Goal: Task Accomplishment & Management: Manage account settings

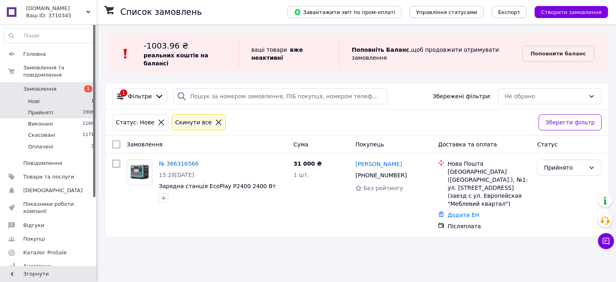
click at [47, 107] on li "Прийняті 1908" at bounding box center [49, 112] width 99 height 11
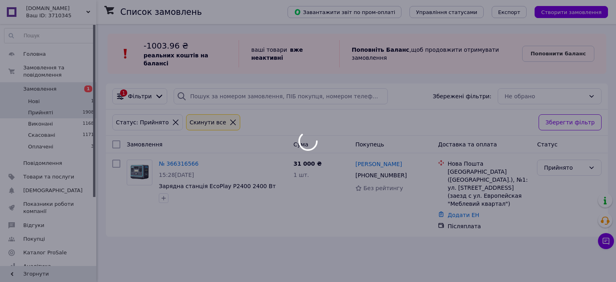
click at [46, 97] on div at bounding box center [308, 141] width 616 height 282
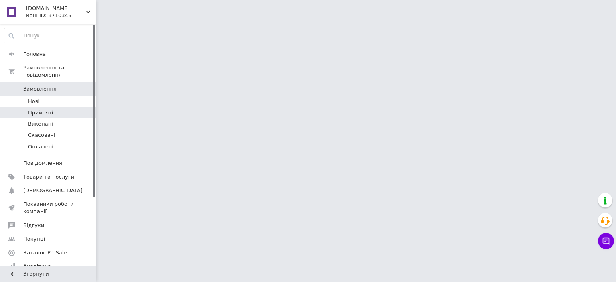
click at [46, 109] on span "Прийняті" at bounding box center [40, 112] width 25 height 7
click at [49, 109] on span "Прийняті" at bounding box center [40, 112] width 25 height 7
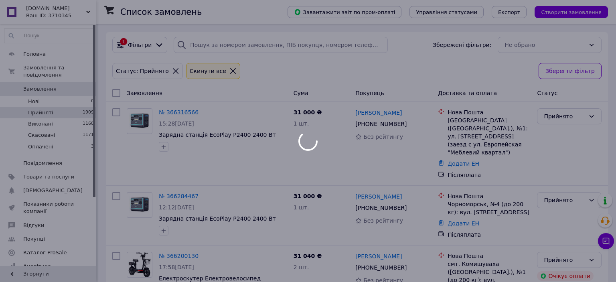
click at [49, 109] on span "Прийняті" at bounding box center [40, 112] width 25 height 7
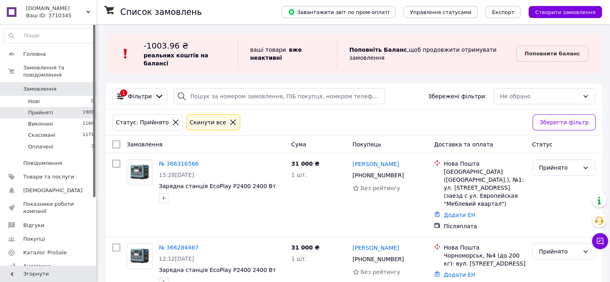
click at [230, 119] on icon at bounding box center [233, 122] width 7 height 7
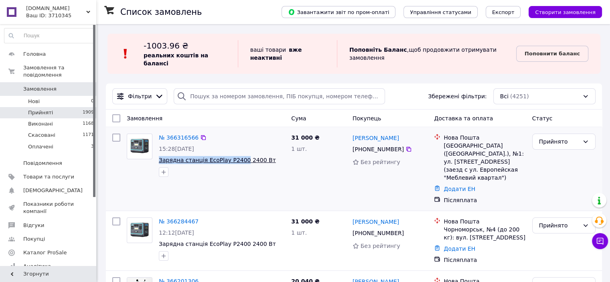
drag, startPoint x: 156, startPoint y: 153, endPoint x: 236, endPoint y: 149, distance: 79.9
click at [237, 150] on div "№ 366316566 15:28, 12.10.2025 Зарядна станція EcoPlay P2400 2400 Вт" at bounding box center [222, 155] width 132 height 50
copy span "Зарядна станція EcoPlay P2400"
click at [316, 111] on div "Cума" at bounding box center [318, 118] width 61 height 14
click at [297, 115] on span "Cума" at bounding box center [298, 118] width 15 height 6
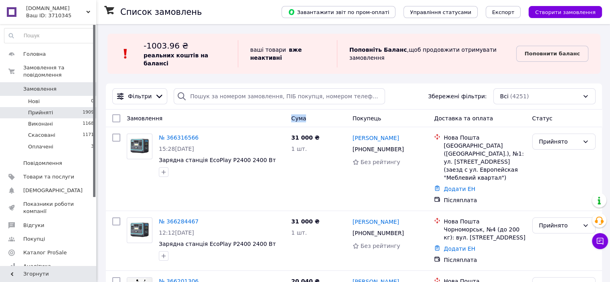
click at [297, 115] on span "Cума" at bounding box center [298, 118] width 15 height 6
click at [265, 217] on div "№ 366284467" at bounding box center [222, 222] width 128 height 10
drag, startPoint x: 156, startPoint y: 152, endPoint x: 237, endPoint y: 155, distance: 80.7
click at [237, 155] on div "№ 366316566 15:28, 12.10.2025 Зарядна станція EcoPlay P2400 2400 Вт" at bounding box center [222, 155] width 132 height 50
copy span "Зарядна станція EcoPlay P2400"
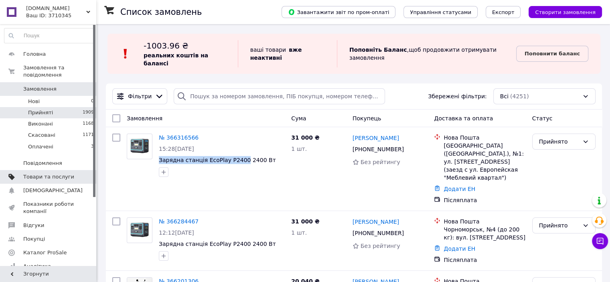
click at [64, 173] on span "Товари та послуги" at bounding box center [48, 176] width 51 height 7
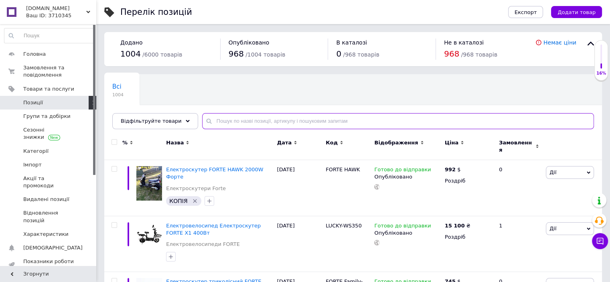
click at [259, 122] on input "text" at bounding box center [398, 121] width 392 height 16
paste input "Зарядна станція EcoPlay P2400"
type input "Зарядна станція EcoPlay P2400"
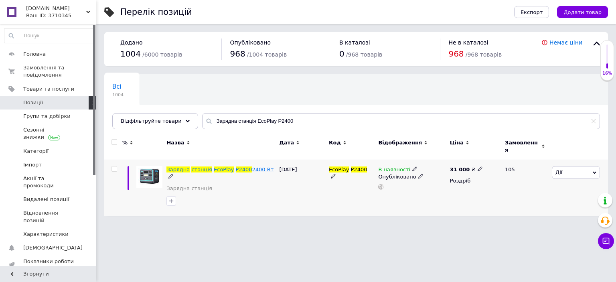
click at [252, 167] on span "2400 Вт" at bounding box center [263, 170] width 22 height 6
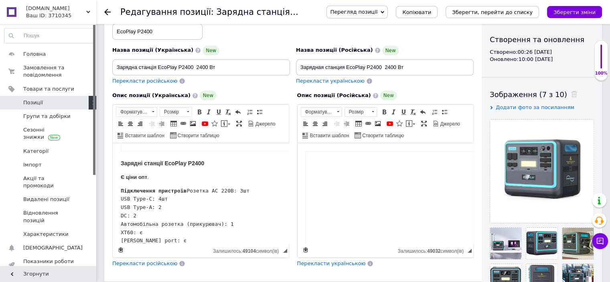
scroll to position [883, 0]
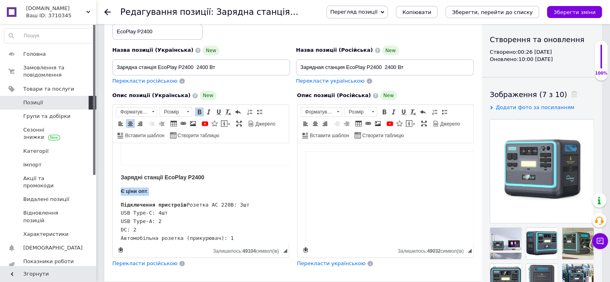
drag, startPoint x: 153, startPoint y: 192, endPoint x: 121, endPoint y: 191, distance: 31.7
click at [121, 191] on p "Є ціни опт ." at bounding box center [201, 191] width 160 height 8
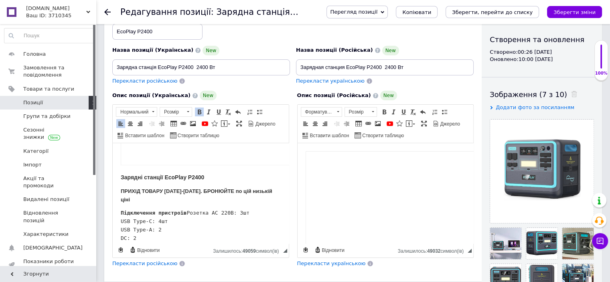
click at [237, 188] on b "ПРИХІД ТОВАРУ 21-23 ЖОВТНЯ. БРОНЮЙТЕ по цій низькій ціні" at bounding box center [197, 195] width 152 height 14
click at [155, 200] on p "ПРИХІД ТОВАРУ 21-23 ЖОВТНЯ. БРОНЮЙТЕ зараз по цій низькій ціні" at bounding box center [201, 195] width 160 height 17
drag, startPoint x: 155, startPoint y: 199, endPoint x: 121, endPoint y: 193, distance: 35.1
click at [121, 193] on p "ПРИХІД ТОВАРУ 21-23 ЖОВТНЯ. БРОНЮЙТЕ зараз по цій низькій ціні." at bounding box center [201, 195] width 160 height 17
click at [218, 115] on link "Підкреслений Сполучення клавіш Ctrl+U" at bounding box center [218, 112] width 9 height 9
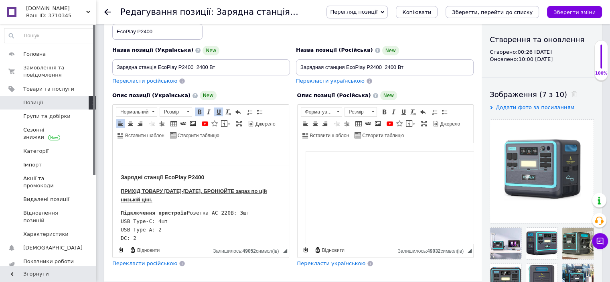
click at [193, 191] on b "ПРИХІД ТОВАРУ 21-23 ЖОВТНЯ. БРОНЮЙТЕ зараз по цій низькій ціні." at bounding box center [194, 195] width 146 height 14
click at [187, 207] on body "Відеоогляд Зарядні станції EcoPlay P2400 ПРИХІД ТОВАРУ 21-23 ЖОВТНЯ. БРОНЮЙТЕ з…" at bounding box center [201, 264] width 160 height 1991
drag, startPoint x: 161, startPoint y: 199, endPoint x: 122, endPoint y: 190, distance: 39.9
click at [122, 190] on p "ПРИХІД ТОВАРУ 21-23 ЖОВТНЯ. БРОНЮЙТЕ зараз по цій низькій ціні." at bounding box center [201, 195] width 160 height 17
copy b "ПРИХІД ТОВАРУ 21-23 ЖОВТНЯ. БРОНЮЙТЕ зараз по цій низькій ціні."
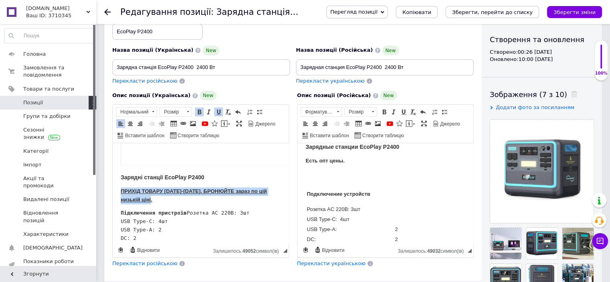
scroll to position [762, 0]
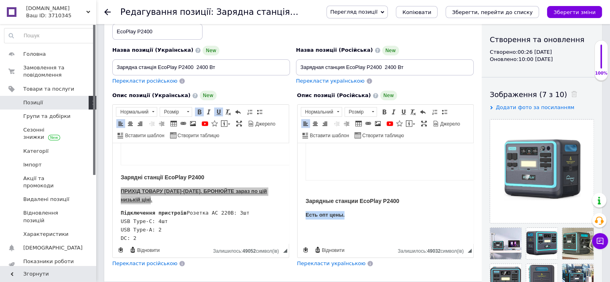
drag, startPoint x: 350, startPoint y: 215, endPoint x: 306, endPoint y: 211, distance: 43.9
click at [306, 211] on p "Есть опт цены." at bounding box center [385, 215] width 160 height 8
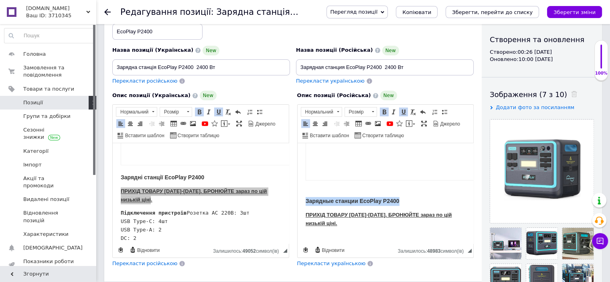
drag, startPoint x: 402, startPoint y: 198, endPoint x: 306, endPoint y: 201, distance: 96.3
click at [306, 201] on p "Зарядные станции EcoPlay P2400" at bounding box center [385, 201] width 160 height 9
copy strong "Зарядные станции EcoPlay P2400"
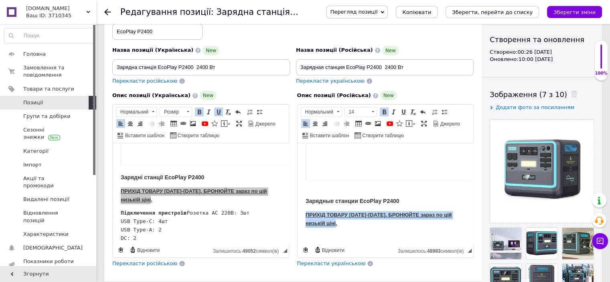
drag, startPoint x: 341, startPoint y: 222, endPoint x: 307, endPoint y: 215, distance: 35.3
click at [307, 215] on p "ПРИХІД ТОВАРУ 21-23 ЖОВТНЯ. БРОНЮЙТЕ зараз по цій низькій ціні." at bounding box center [385, 219] width 160 height 17
copy strong "ПРИХІД ТОВАРУ 21-23 ЖОВТНЯ. БРОНЮЙТЕ зараз по цій низькій ціні."
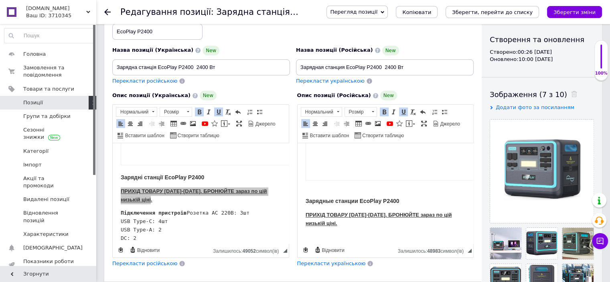
click at [309, 189] on pre "Видеообзор" at bounding box center [385, 37] width 160 height 309
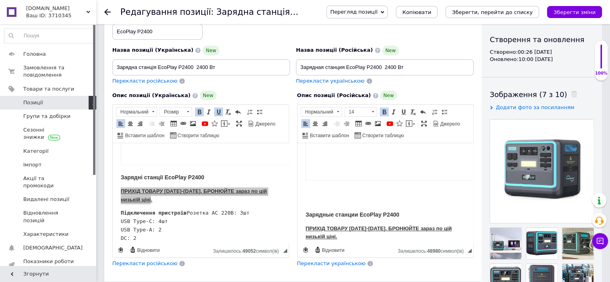
click at [307, 197] on p "Редактор, BB973C42-7EE1-4B42-8B8E-BDB51864E47E" at bounding box center [385, 201] width 160 height 8
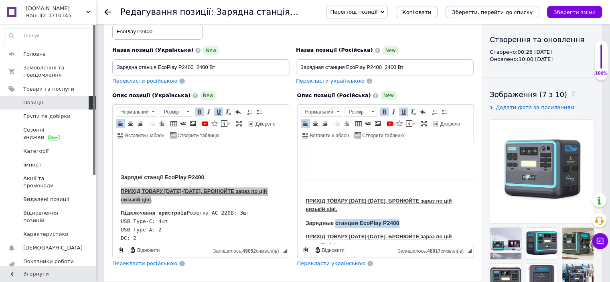
drag, startPoint x: 402, startPoint y: 220, endPoint x: 335, endPoint y: 222, distance: 67.4
click at [335, 222] on p "Зарядные станции EcoPlay P2400" at bounding box center [385, 223] width 160 height 9
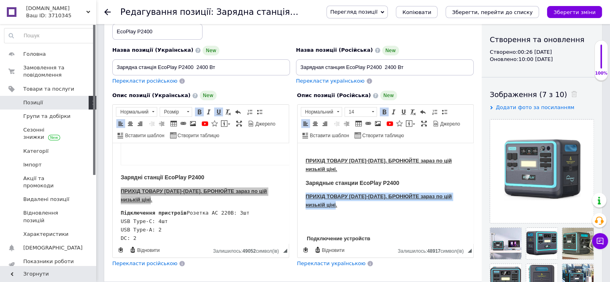
drag, startPoint x: 342, startPoint y: 205, endPoint x: 304, endPoint y: 196, distance: 38.6
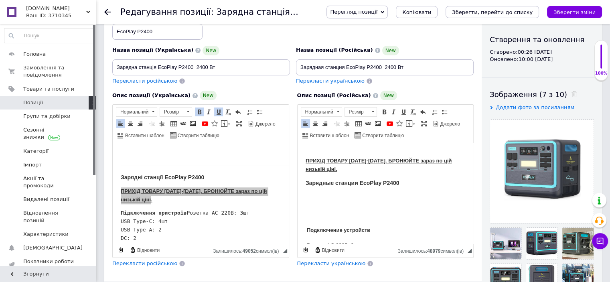
click at [307, 226] on p "Подключение устройств" at bounding box center [386, 230] width 158 height 8
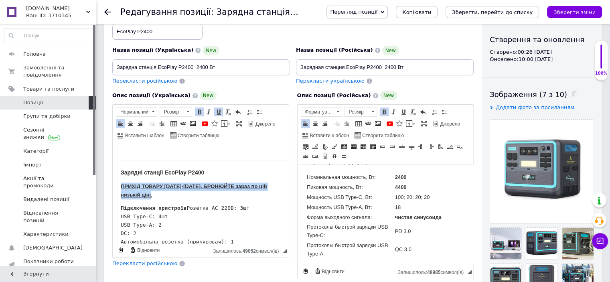
scroll to position [883, 0]
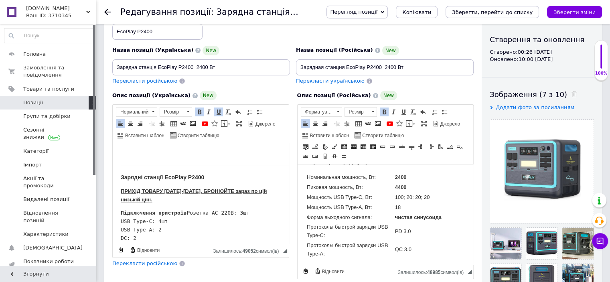
click at [236, 176] on p "Зарядні станції EcoPlay P2400" at bounding box center [201, 177] width 160 height 9
drag, startPoint x: 206, startPoint y: 177, endPoint x: 121, endPoint y: 176, distance: 85.1
click at [121, 176] on p "Зарядні станції EcoPlay P2400" at bounding box center [201, 177] width 160 height 9
copy span "Зарядні станції EcoPlay P2400"
click at [169, 199] on p "ПРИХІД ТОВАРУ 21-23 ЖОВТНЯ. БРОНЮЙТЕ зараз по цій низькій ціні." at bounding box center [201, 195] width 160 height 17
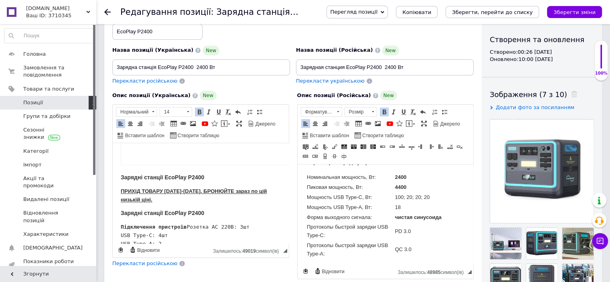
drag, startPoint x: 208, startPoint y: 175, endPoint x: 122, endPoint y: 178, distance: 85.5
click at [122, 178] on p "Зарядні станції EcoPlay P2400" at bounding box center [201, 177] width 160 height 9
click at [120, 185] on html "Відеоогляд ПРИХІД ТОВАРУ 21-23 ЖОВТНЯ. БРОНЮЙТЕ зараз по цій низькій ціні. Заря…" at bounding box center [201, 271] width 176 height 2020
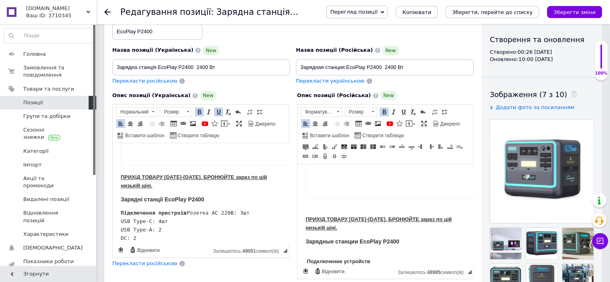
scroll to position [762, 0]
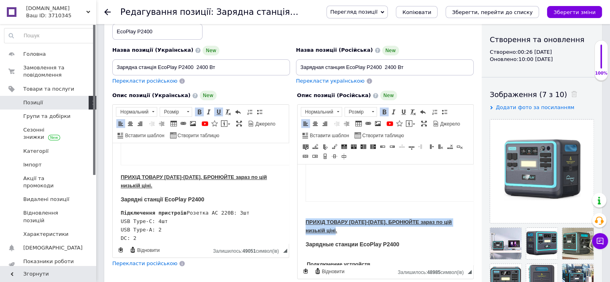
drag, startPoint x: 339, startPoint y: 230, endPoint x: 305, endPoint y: 220, distance: 35.2
click at [305, 220] on p "ПРИХІД ТОВАРУ 21-23 ЖОВТНЯ. БРОНЮЙТЕ зараз по цій низькій ціні." at bounding box center [385, 226] width 160 height 17
copy strong "ПРИХІД ТОВАРУ 21-23 ЖОВТНЯ. БРОНЮЙТЕ зараз по цій низькій ціні."
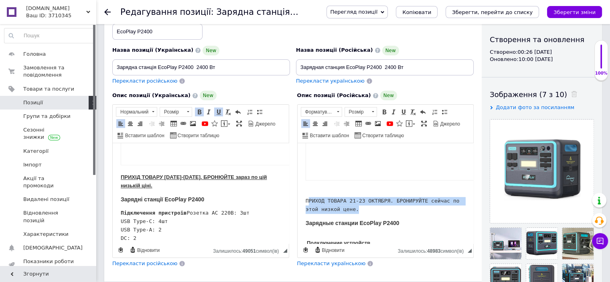
drag, startPoint x: 358, startPoint y: 210, endPoint x: 307, endPoint y: 197, distance: 52.9
click at [307, 197] on pre "ПРИХОД ТОВАРА 21-23 ОКТЯБРЯ. БРОНИРУЙТЕ сейчас по этой низкой цене." at bounding box center [385, 205] width 160 height 17
click at [359, 208] on pre "ПРИХОД ТОВАРА 21-23 ОКТЯБРЯ. БРОНИРУЙТЕ сейчас по этой низкой цене." at bounding box center [385, 205] width 160 height 17
drag, startPoint x: 359, startPoint y: 208, endPoint x: 305, endPoint y: 198, distance: 55.2
click at [305, 198] on pre "ПРИХОД ТОВАРА 21-23 ОКТЯБРЯ. БРОНИРУЙТЕ сейчас по этой низкой цене." at bounding box center [385, 205] width 160 height 17
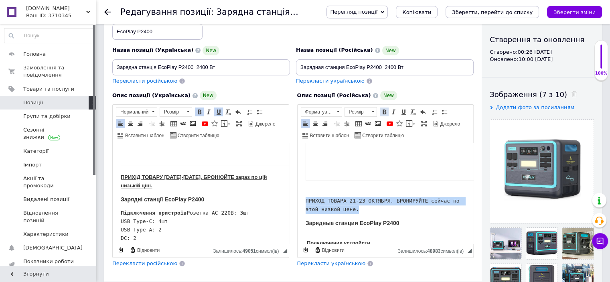
click at [384, 110] on span at bounding box center [384, 112] width 6 height 6
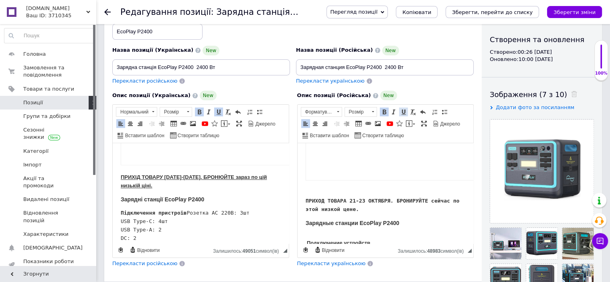
click at [403, 112] on span at bounding box center [403, 112] width 6 height 6
click at [375, 209] on pre "ПРИХОД ТОВАРА 21-23 ОКТЯБРЯ. БРОНИРУЙТЕ сейчас по этой низкой цене." at bounding box center [385, 205] width 160 height 17
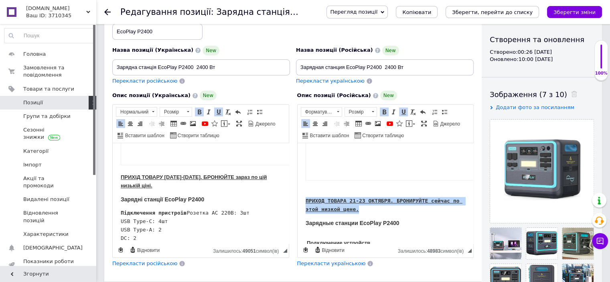
drag, startPoint x: 364, startPoint y: 209, endPoint x: 306, endPoint y: 201, distance: 59.1
click at [305, 201] on pre "ПРИХОД ТОВАРА 21-23 ОКТЯБРЯ. БРОНИРУЙТЕ сейчас по этой низкой цене." at bounding box center [385, 205] width 160 height 17
click at [374, 112] on span at bounding box center [373, 112] width 8 height 9
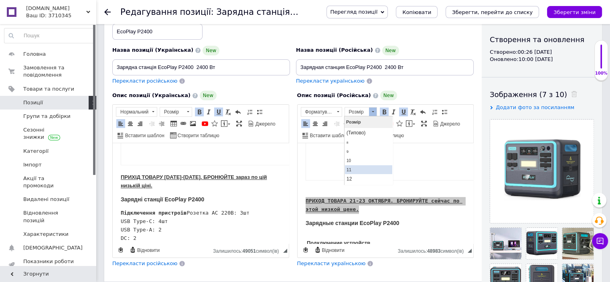
scroll to position [40, 0]
click at [355, 145] on link "14" at bounding box center [368, 148] width 47 height 10
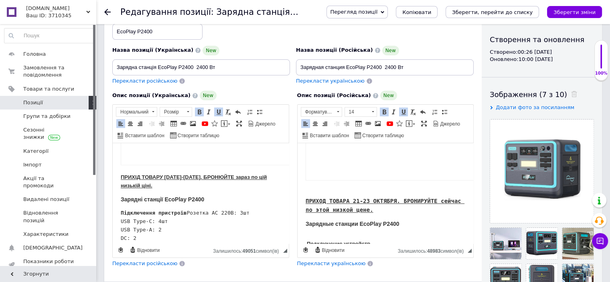
scroll to position [0, 0]
click at [372, 111] on span at bounding box center [373, 111] width 2 height 1
click at [355, 152] on link "16" at bounding box center [368, 150] width 47 height 10
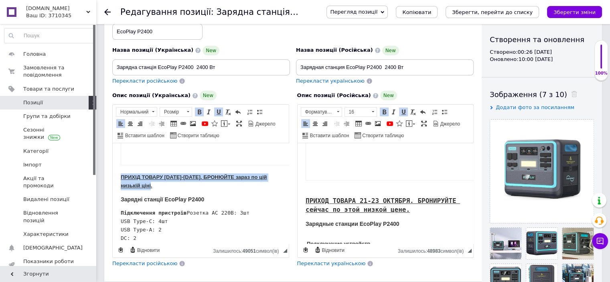
drag, startPoint x: 155, startPoint y: 184, endPoint x: 121, endPoint y: 179, distance: 35.0
click at [121, 179] on p "ПРИХІД ТОВАРУ 21-23 ЖОВТНЯ. БРОНЮЙТЕ зараз по цій низькій ціні." at bounding box center [201, 181] width 160 height 17
click at [188, 112] on span at bounding box center [188, 112] width 8 height 9
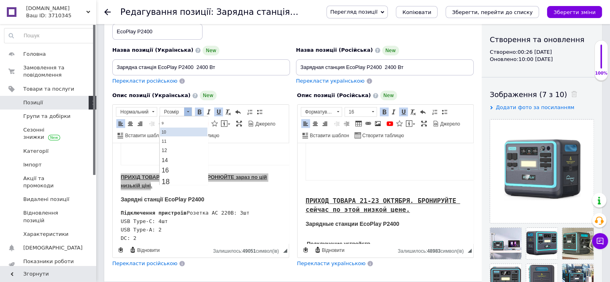
scroll to position [40, 0]
click at [173, 156] on link "16" at bounding box center [183, 158] width 47 height 10
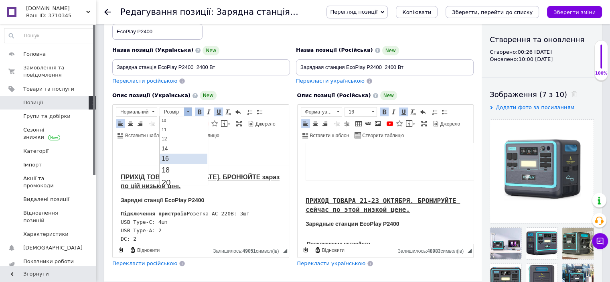
scroll to position [0, 0]
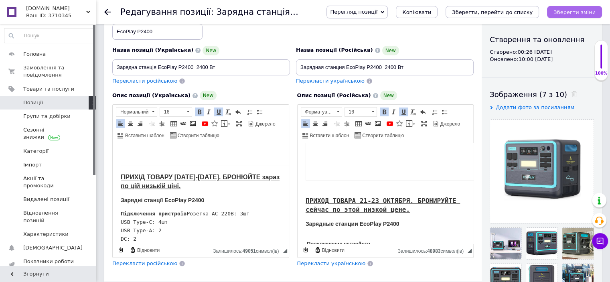
click at [567, 10] on icon "Зберегти зміни" at bounding box center [575, 12] width 42 height 6
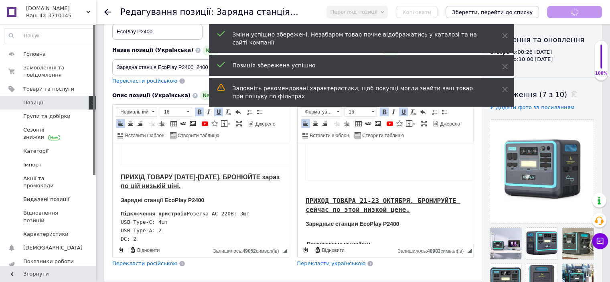
scroll to position [762, 0]
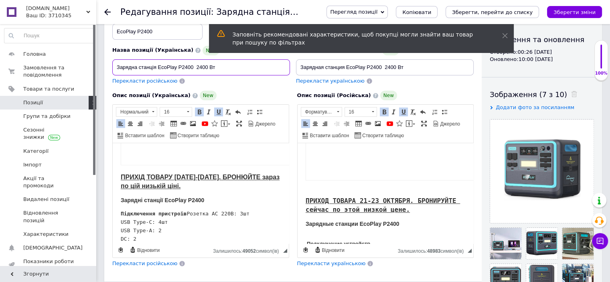
drag, startPoint x: 220, startPoint y: 67, endPoint x: 115, endPoint y: 68, distance: 104.7
click at [115, 68] on input "Зарядна станція EcoPlay P2400 2400 Вт" at bounding box center [201, 67] width 178 height 16
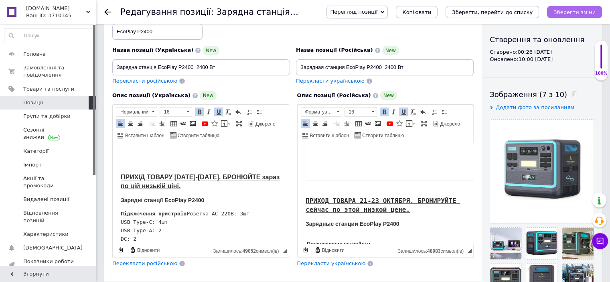
click at [565, 12] on icon "Зберегти зміни" at bounding box center [575, 12] width 42 height 6
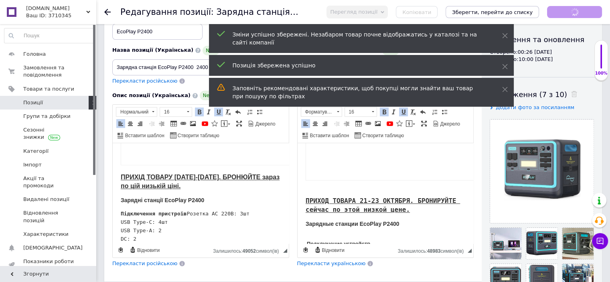
click at [106, 10] on use at bounding box center [107, 12] width 6 height 6
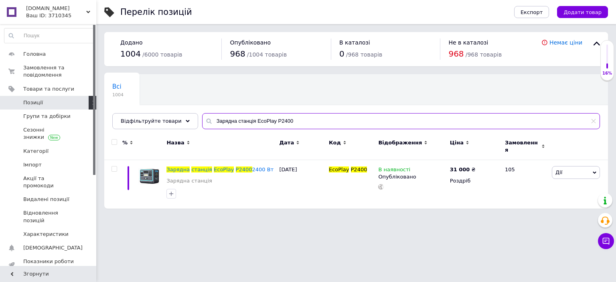
click at [593, 125] on input "Зарядна станція EcoPlay P2400" at bounding box center [401, 121] width 398 height 16
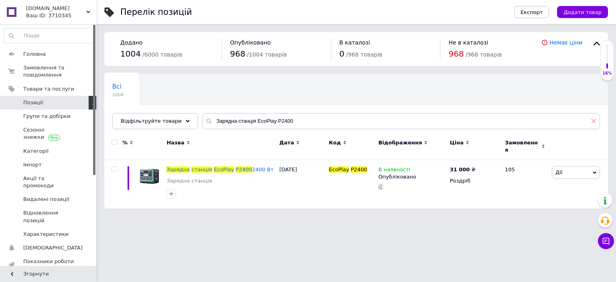
click at [594, 123] on icon at bounding box center [593, 121] width 5 height 5
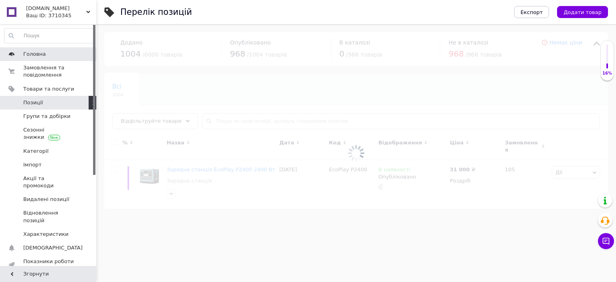
click at [44, 52] on span "Головна" at bounding box center [48, 54] width 51 height 7
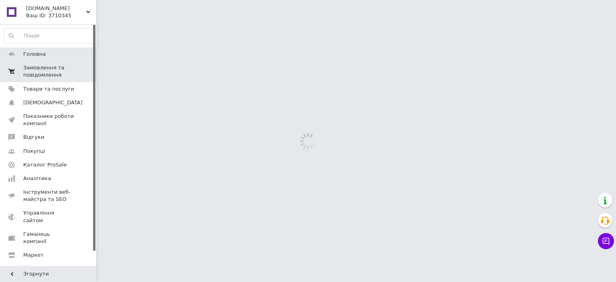
click at [46, 68] on span "Замовлення та повідомлення" at bounding box center [48, 71] width 51 height 14
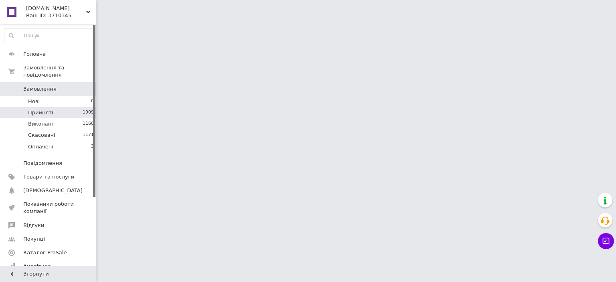
click at [48, 109] on span "Прийняті" at bounding box center [40, 112] width 25 height 7
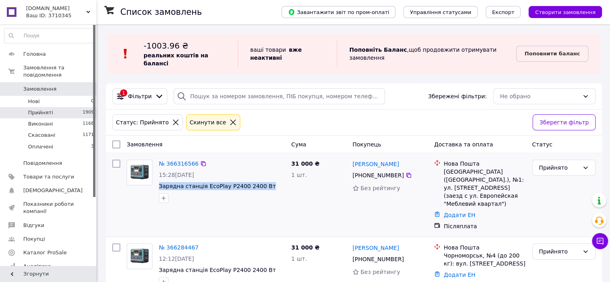
drag, startPoint x: 157, startPoint y: 178, endPoint x: 260, endPoint y: 175, distance: 103.5
click at [260, 175] on div "№ 366316566 15:28, 12.10.2025 Зарядна станція EcoPlay P2400 2400 Вт" at bounding box center [222, 181] width 132 height 50
copy span "Зарядна станція EcoPlay P2400 2400 Вт"
click at [50, 173] on span "Товари та послуги" at bounding box center [48, 176] width 51 height 7
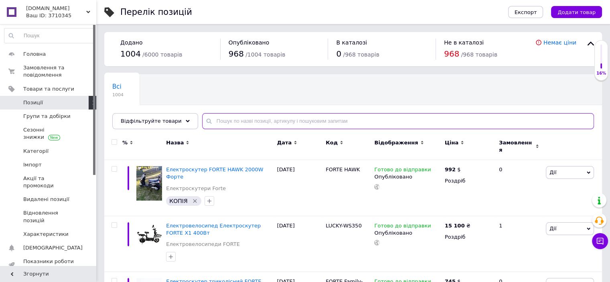
click at [266, 123] on input "text" at bounding box center [398, 121] width 392 height 16
paste input "Зарядна станція EcoPlay P2400 2400 Вт"
type input "Зарядна станція EcoPlay P2400 2400 Вт"
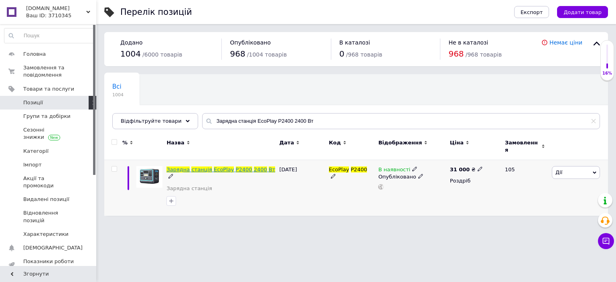
click at [254, 167] on span "2400" at bounding box center [260, 170] width 13 height 6
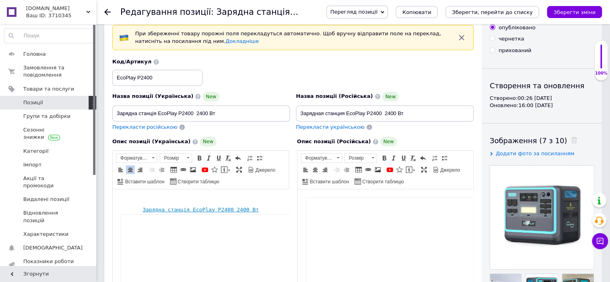
scroll to position [80, 0]
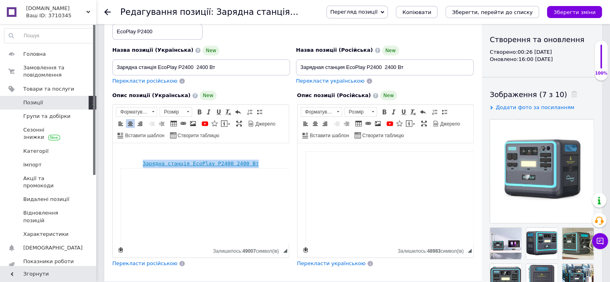
drag, startPoint x: 254, startPoint y: 162, endPoint x: 146, endPoint y: 160, distance: 108.3
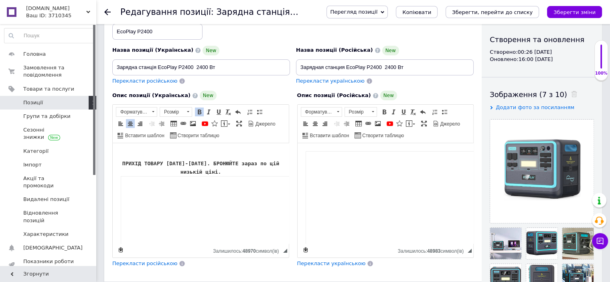
drag, startPoint x: 215, startPoint y: 172, endPoint x: 126, endPoint y: 165, distance: 89.3
click at [219, 113] on span at bounding box center [218, 112] width 6 height 6
drag, startPoint x: 215, startPoint y: 173, endPoint x: 130, endPoint y: 158, distance: 87.1
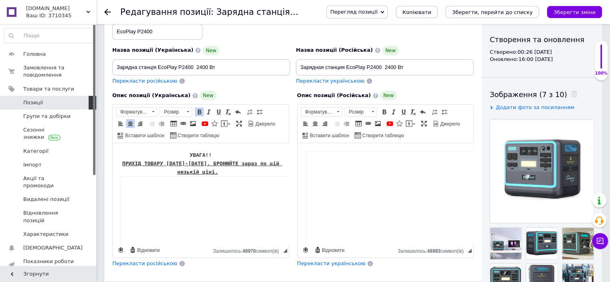
click at [189, 112] on span at bounding box center [188, 112] width 8 height 9
click at [171, 158] on link "16" at bounding box center [183, 158] width 47 height 10
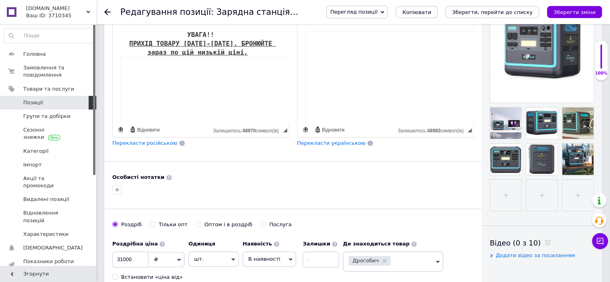
scroll to position [120, 0]
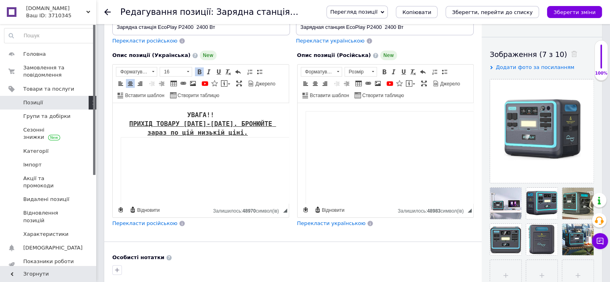
click at [312, 117] on p "Редактор, 356210DD-CFC2-4A65-8DB0-DDD4ED54E976" at bounding box center [385, 115] width 160 height 8
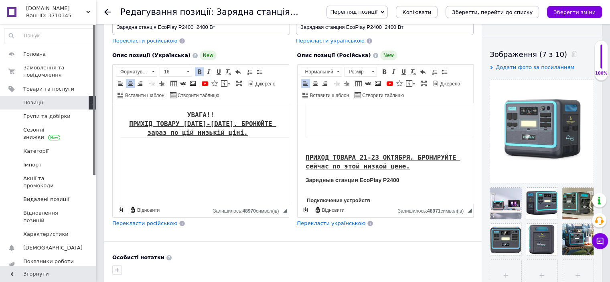
scroll to position [771, 0]
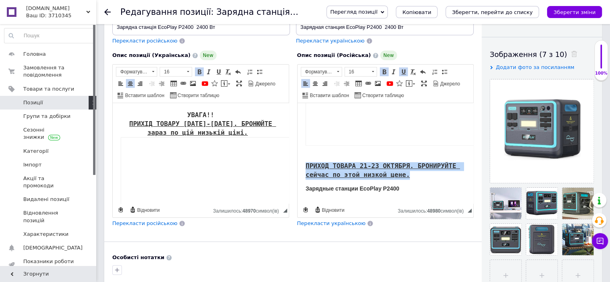
drag, startPoint x: 400, startPoint y: 174, endPoint x: 306, endPoint y: 167, distance: 94.1
click at [306, 167] on pre "ПРИХОД ТОВАРА 21-23 ОКТЯБРЯ. БРОНИРУЙТЕ сейчас по этой низкой цене." at bounding box center [385, 171] width 160 height 18
copy strong "ПРИХОД ТОВАРА 21-23 ОКТЯБРЯ. БРОНИРУЙТЕ сейчас по этой низкой цене."
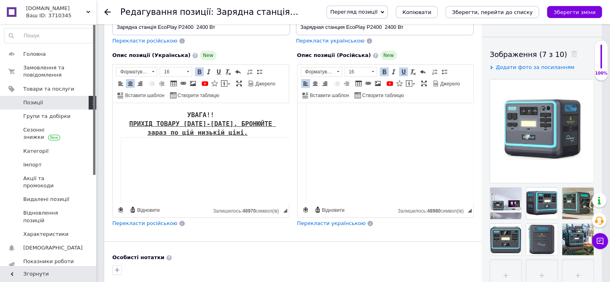
scroll to position [0, 0]
click at [368, 112] on p "Редактор, 356210DD-CFC2-4A65-8DB0-DDD4ED54E976" at bounding box center [385, 115] width 160 height 8
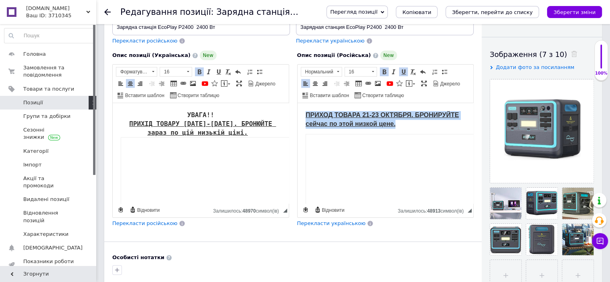
drag, startPoint x: 388, startPoint y: 125, endPoint x: 305, endPoint y: 118, distance: 83.3
click at [305, 118] on p "ПРИХОД ТОВАРА 21-23 ОКТЯБРЯ. БРОНИРУЙТЕ сейчас по этой низкой цене." at bounding box center [385, 120] width 160 height 18
click at [370, 72] on span at bounding box center [373, 71] width 8 height 9
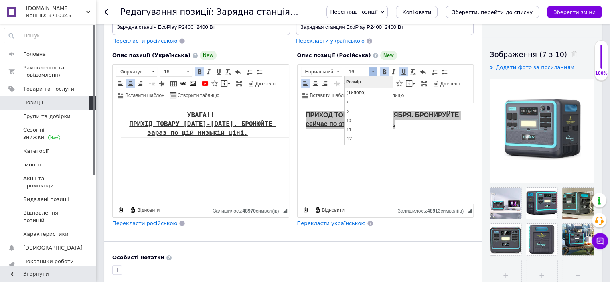
scroll to position [48, 0]
click at [353, 122] on span "18" at bounding box center [350, 122] width 8 height 8
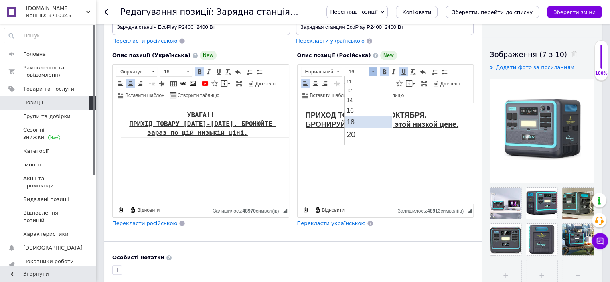
scroll to position [0, 0]
click at [436, 113] on p "ПРИХОД ТОВАРА 21-23 ОКТЯБРЯ. БРОНИРУЙТЕ сейчас по этой низкой цене." at bounding box center [385, 120] width 160 height 18
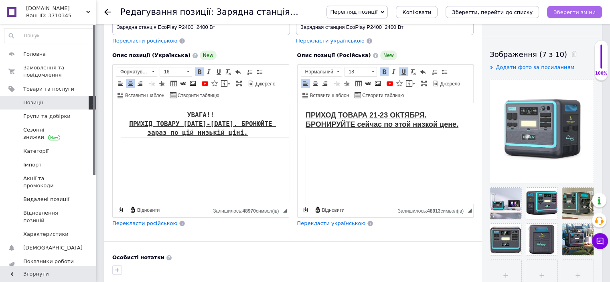
click at [570, 9] on icon "Зберегти зміни" at bounding box center [575, 12] width 42 height 6
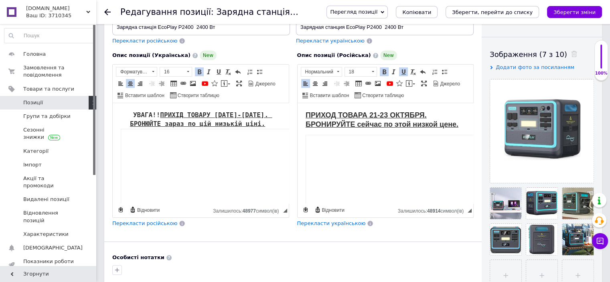
click at [109, 15] on div at bounding box center [112, 12] width 16 height 24
click at [572, 6] on button "Зберегти зміни" at bounding box center [574, 12] width 55 height 12
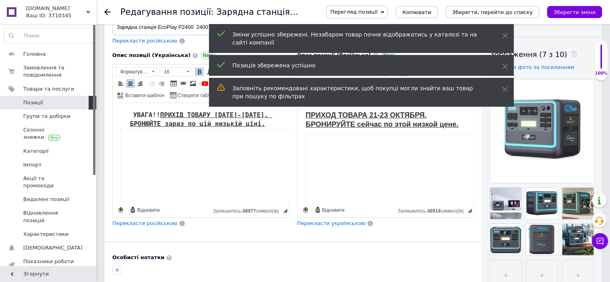
click at [104, 10] on div "Редагування позиції: Зарядна станція EcoPlay P2400 2400 Вт Перегляд позиції Збе…" at bounding box center [353, 12] width 514 height 24
click at [105, 10] on icon at bounding box center [107, 12] width 6 height 6
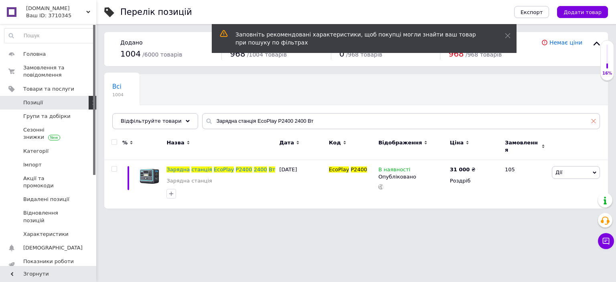
click at [595, 122] on icon at bounding box center [593, 121] width 5 height 5
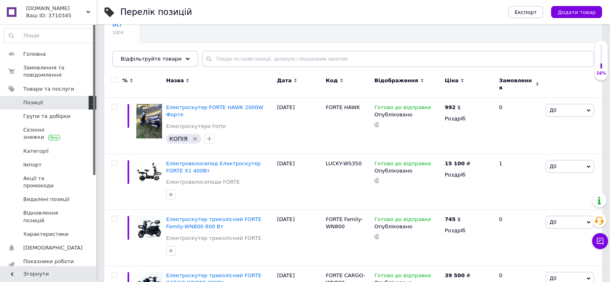
scroll to position [80, 0]
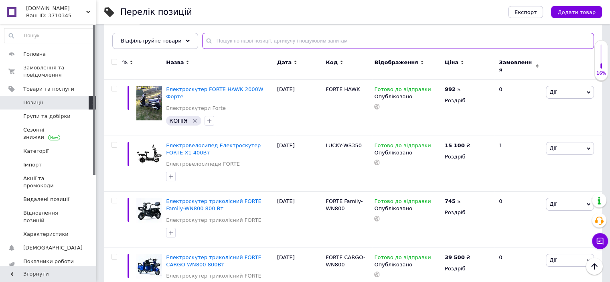
click at [239, 41] on input "text" at bounding box center [398, 41] width 392 height 16
paste input "Зарядна станція EcoPlay P2400 2400"
type input "Зарядна станція EcoPlay P2400 2400"
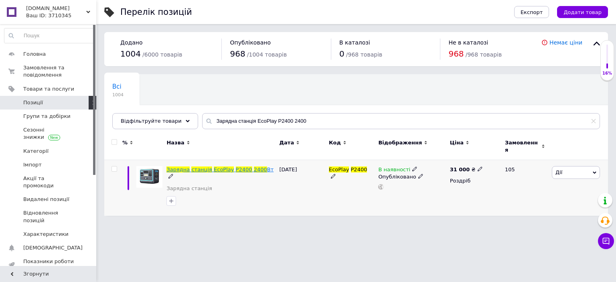
click at [220, 167] on span "EcoPlay" at bounding box center [224, 170] width 20 height 6
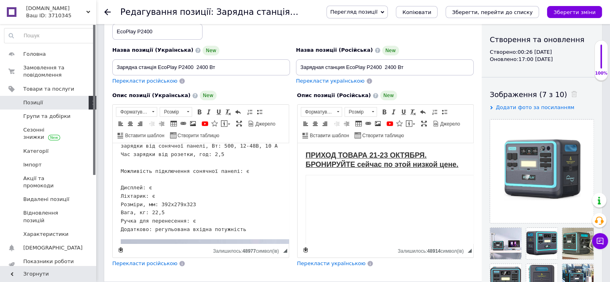
scroll to position [1123, 0]
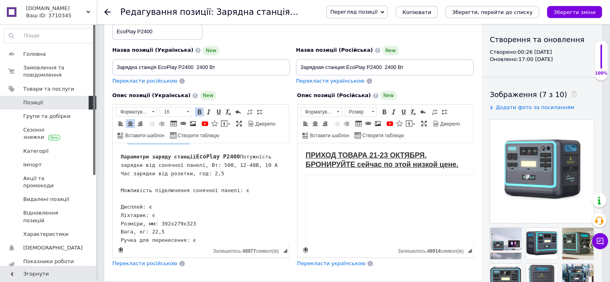
drag, startPoint x: 196, startPoint y: 196, endPoint x: 118, endPoint y: 198, distance: 78.3
click at [118, 198] on html "УВАГА!! ПРИХІД ТОВАРУ 21-23 ЖОВТНЯ. БРОНЮЙТЕ зараз по цій низькій ціні. Відеоог…" at bounding box center [201, 32] width 176 height 2025
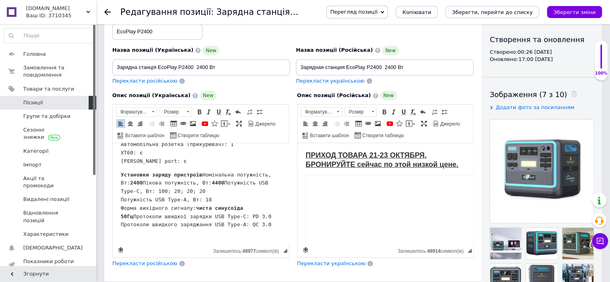
scroll to position [1043, 0]
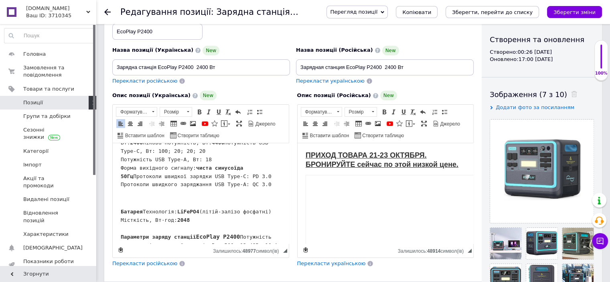
click at [210, 183] on pre "Установки заряду пристроїв Номінальна потужність, Вт: 2400 Пікова потужність, В…" at bounding box center [201, 160] width 160 height 59
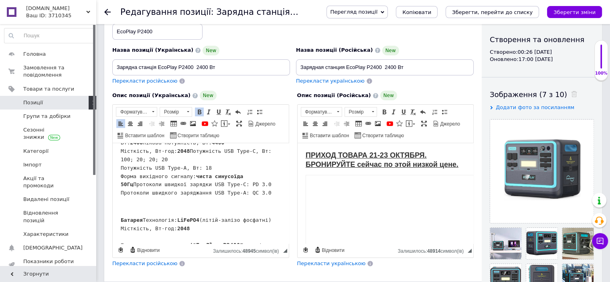
click at [134, 188] on pre "Установки заряду пристроїв Номінальна потужність, Вт: 2400 Пікова потужність, В…" at bounding box center [201, 164] width 160 height 67
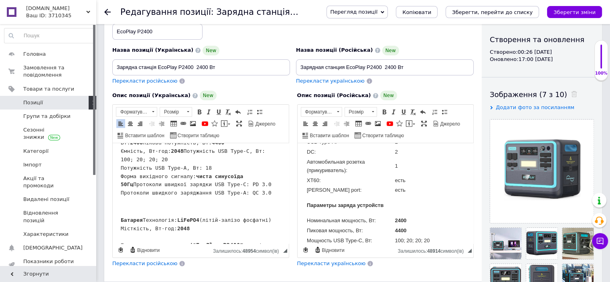
scroll to position [963, 0]
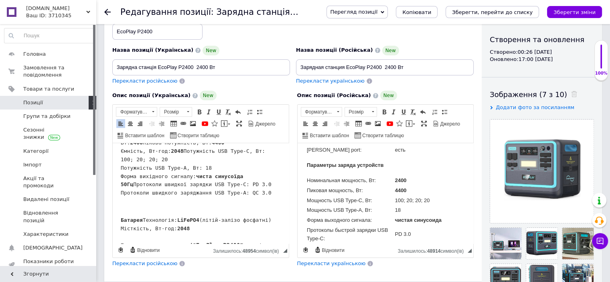
click at [408, 186] on td "4400" at bounding box center [429, 190] width 70 height 9
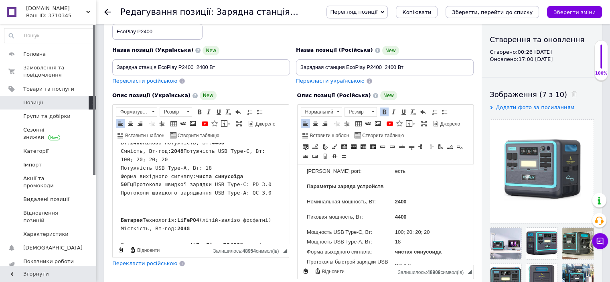
click at [370, 211] on td "Пиковая мощность, Вт:" at bounding box center [349, 217] width 87 height 20
click at [409, 213] on p "4400" at bounding box center [429, 217] width 69 height 8
click at [362, 213] on p "Пиковая мощность, Вт:" at bounding box center [350, 217] width 87 height 8
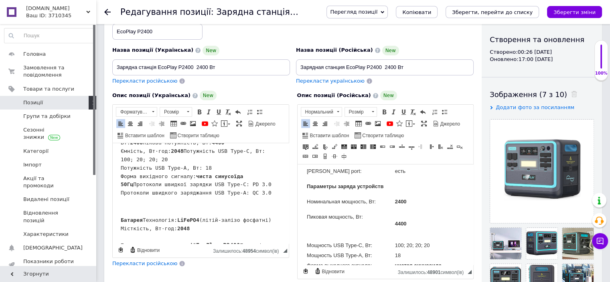
click at [408, 220] on p "4400" at bounding box center [429, 224] width 69 height 8
click at [337, 228] on p "Редактор, E5428C2A-BB2A-4C95-B9F9-6C7554275FB6" at bounding box center [350, 231] width 87 height 8
click at [222, 175] on pre "Установки заряду пристроїв Номінальна потужність, Вт: 2400 Пікова потужність, В…" at bounding box center [201, 164] width 160 height 67
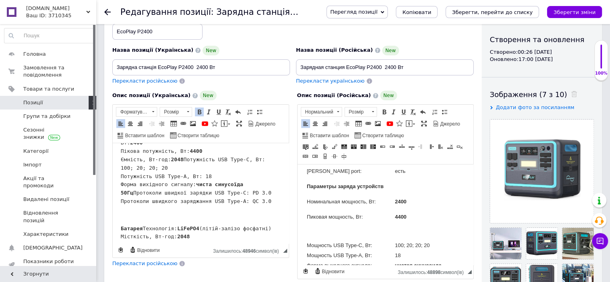
click at [203, 200] on pre "Установки заряду пристроїв Номінальна потужність, Вт: 2400 ​​​​​​​ Пікова потуж…" at bounding box center [201, 168] width 160 height 75
click at [199, 199] on pre "Установки заряду пристроїв Номінальна потужність, Вт: 2400 Пікова потужність, В…" at bounding box center [201, 168] width 160 height 75
click at [207, 190] on pre "Установки заряду пристроїв Номінальна потужність, Вт: 2400 Пікова потужність, В…" at bounding box center [201, 168] width 160 height 75
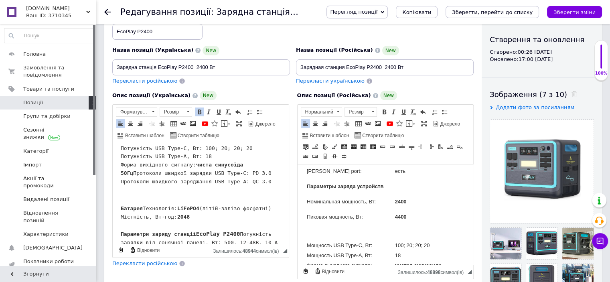
scroll to position [1083, 0]
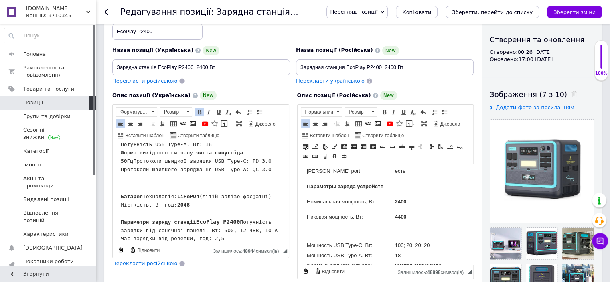
click at [248, 174] on pre "Установки заряду пристроїв Номінальна потужність, Вт: 2400 Пікова потужність, В…" at bounding box center [201, 132] width 160 height 83
click at [224, 174] on pre "Установки заряду пристроїв Номінальна потужність, Вт: 2400 Пікова потужність, В…" at bounding box center [201, 132] width 160 height 83
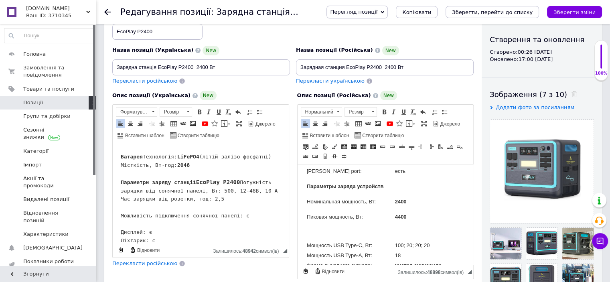
scroll to position [1123, 0]
click at [255, 134] on pre "Установки заряду пристроїв Номінальна потужність, Вт: 2400 Пікова потужність, В…" at bounding box center [201, 92] width 160 height 83
click at [256, 134] on pre "Установки заряду пристроїв Номінальна потужність, Вт: 2400 Пікова потужність, В…" at bounding box center [201, 92] width 160 height 83
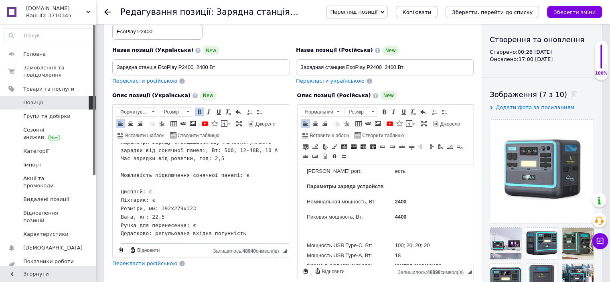
scroll to position [1164, 0]
click at [250, 213] on pre "Батарея Технологія: LiFePO4 (літій-залізо фосфатні) Місткість, Вт·год: 2048 Пар…" at bounding box center [201, 175] width 160 height 126
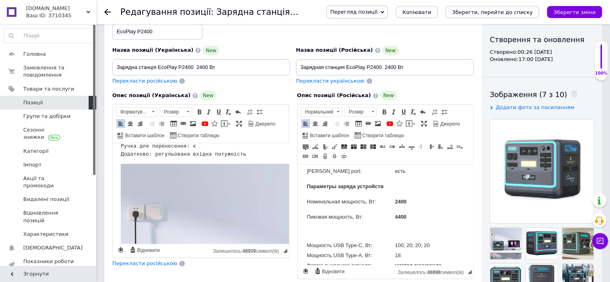
scroll to position [1244, 0]
click at [235, 65] on span "EcoPlay P2400" at bounding box center [218, 61] width 44 height 6
click at [203, 158] on pre "Батарея Технологія: LiFePO4 (літій-залізо фосфатні) ​​​​​​​ Місткість, Вт·год: …" at bounding box center [201, 95] width 160 height 126
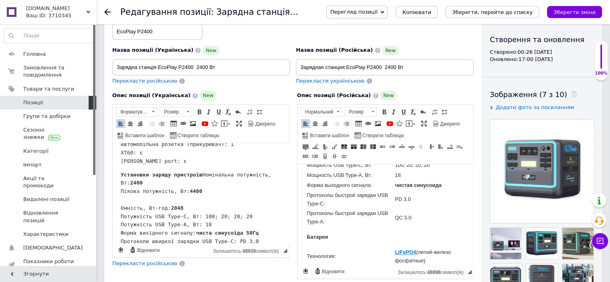
scroll to position [1083, 0]
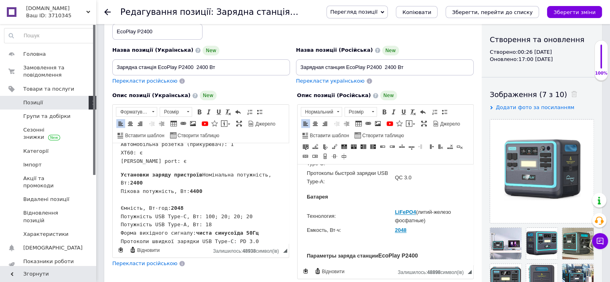
drag, startPoint x: 343, startPoint y: 224, endPoint x: 307, endPoint y: 226, distance: 37.0
click at [307, 226] on td "Емкость, Вт·ч:" at bounding box center [349, 230] width 87 height 9
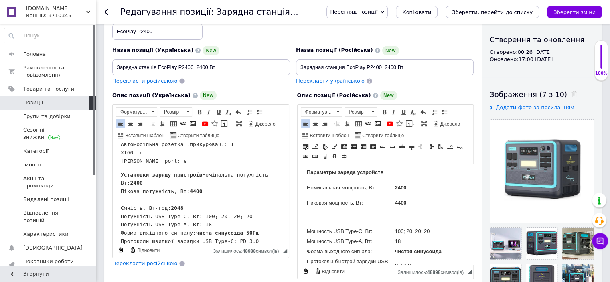
scroll to position [963, 0]
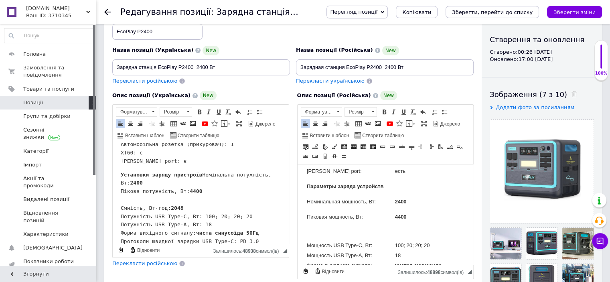
click at [324, 231] on td "Пиковая мощность, Вт:" at bounding box center [349, 223] width 87 height 33
click at [395, 227] on p "Редактор, E5428C2A-BB2A-4C95-B9F9-6C7554275FB6" at bounding box center [429, 231] width 69 height 8
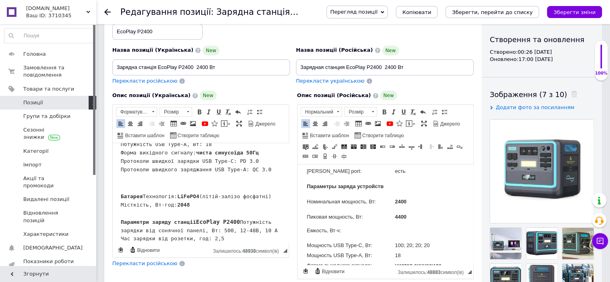
click at [181, 131] on strong "2048" at bounding box center [177, 128] width 12 height 6
click at [395, 227] on p "Редактор, E5428C2A-BB2A-4C95-B9F9-6C7554275FB6" at bounding box center [429, 231] width 69 height 8
click at [573, 13] on icon "Зберегти зміни" at bounding box center [575, 12] width 42 height 6
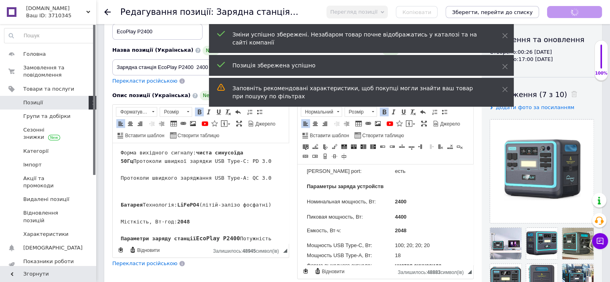
scroll to position [963, 0]
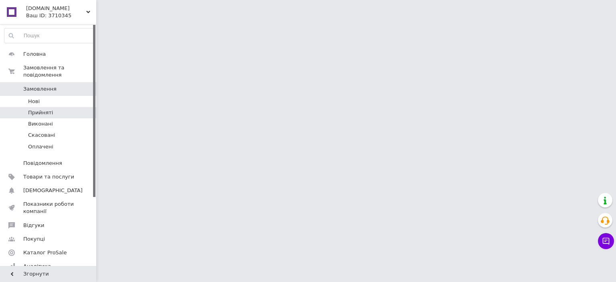
click at [52, 107] on li "Прийняті" at bounding box center [49, 112] width 99 height 11
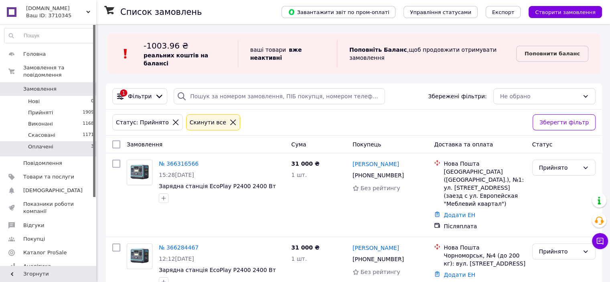
click at [47, 143] on span "Оплачені" at bounding box center [40, 146] width 25 height 7
click at [49, 148] on li "Оплачені 3" at bounding box center [49, 148] width 99 height 15
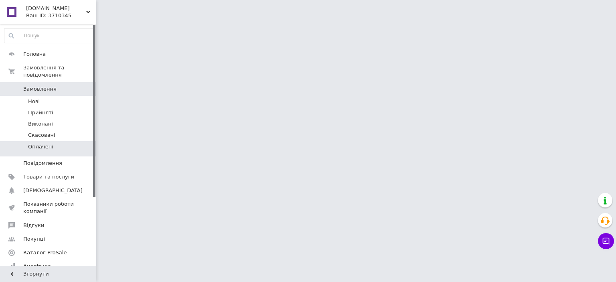
click at [53, 141] on li "Оплачені" at bounding box center [49, 148] width 99 height 15
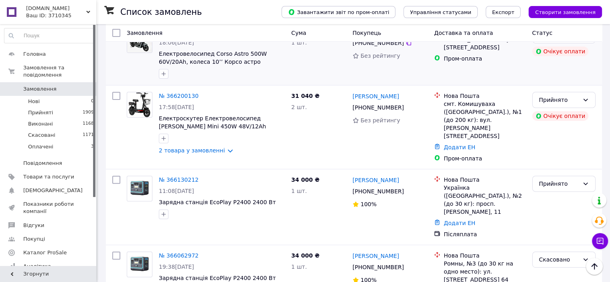
scroll to position [281, 0]
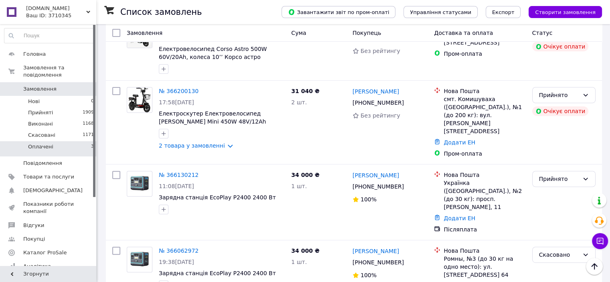
click at [58, 141] on li "Оплачені 3" at bounding box center [49, 148] width 99 height 15
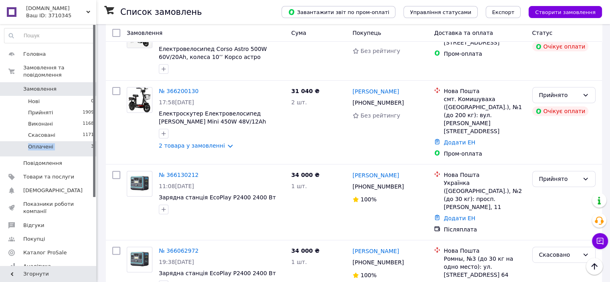
click at [58, 141] on li "Оплачені 3" at bounding box center [49, 148] width 99 height 15
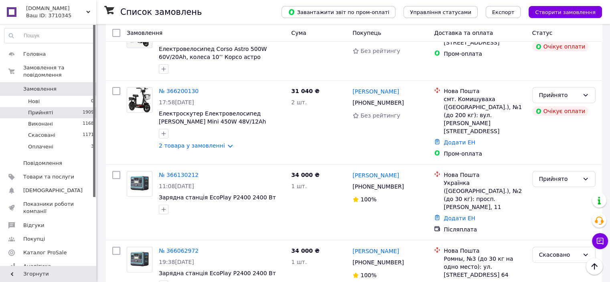
click at [56, 107] on li "Прийняті 1909" at bounding box center [49, 112] width 99 height 11
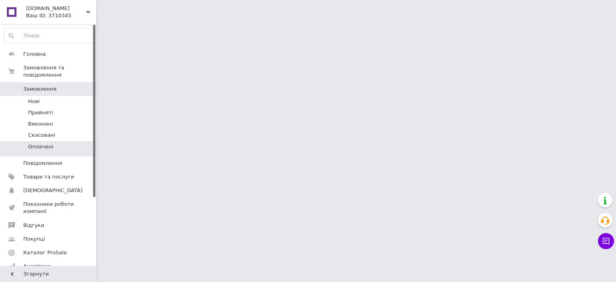
click at [50, 143] on span "Оплачені" at bounding box center [40, 146] width 25 height 7
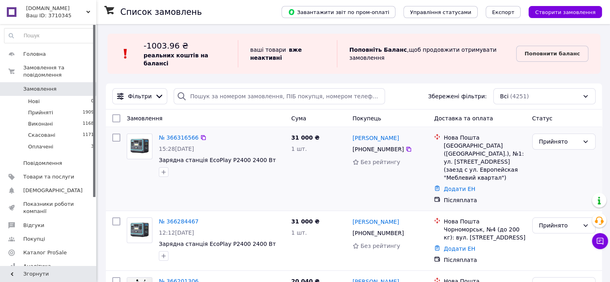
click at [238, 167] on div at bounding box center [221, 172] width 129 height 13
click at [49, 143] on span "Оплачені" at bounding box center [40, 146] width 25 height 7
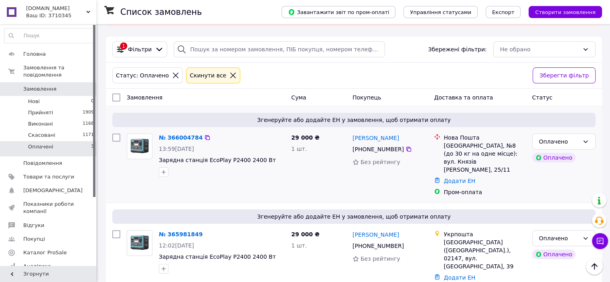
scroll to position [45, 0]
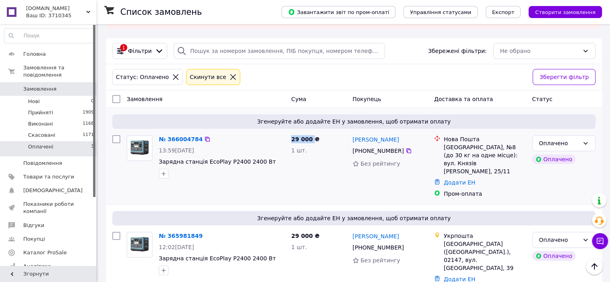
drag, startPoint x: 311, startPoint y: 131, endPoint x: 289, endPoint y: 131, distance: 22.1
click at [289, 132] on div "29 000 ₴ 1 шт." at bounding box center [318, 166] width 61 height 69
click at [230, 73] on icon at bounding box center [233, 76] width 7 height 7
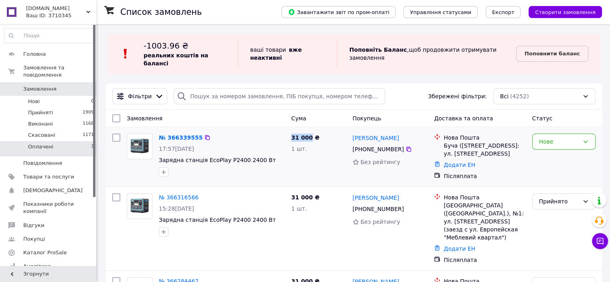
drag, startPoint x: 309, startPoint y: 130, endPoint x: 292, endPoint y: 131, distance: 17.7
click at [292, 134] on span "31 000 ₴" at bounding box center [305, 137] width 28 height 6
click at [299, 127] on div "№ 366339555 17:57, 12.10.2025 Зарядна станція EcoPlay P2400 2400 Вт 31 000 ₴ 1 …" at bounding box center [354, 156] width 496 height 59
click at [544, 138] on div "Нове" at bounding box center [559, 141] width 40 height 9
click at [551, 155] on li "Прийнято" at bounding box center [563, 151] width 63 height 14
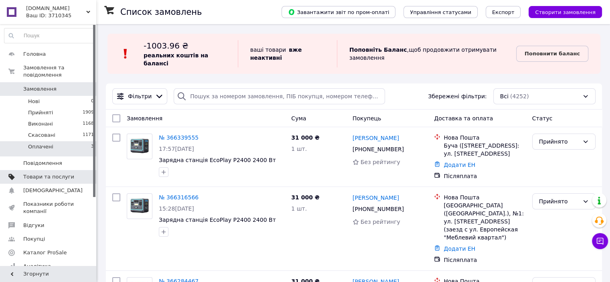
click at [63, 173] on span "Товари та послуги" at bounding box center [48, 176] width 51 height 7
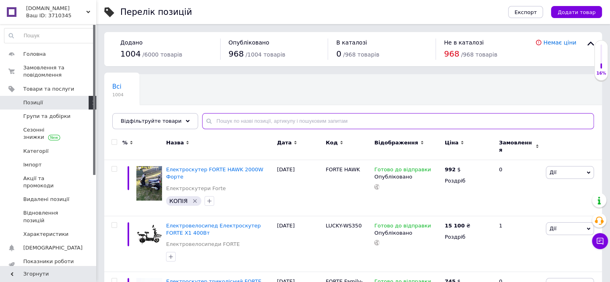
click at [256, 121] on input "text" at bounding box center [398, 121] width 392 height 16
paste input "Зарядна станція EcoPlay P2400"
type input "Зарядна станція EcoPlay P2400"
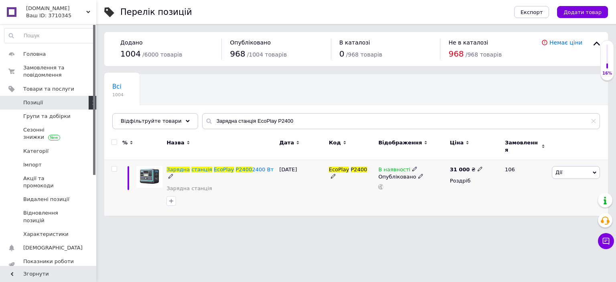
click at [478, 167] on use at bounding box center [480, 169] width 4 height 4
click at [496, 154] on input "31000" at bounding box center [515, 160] width 61 height 16
type input "33000"
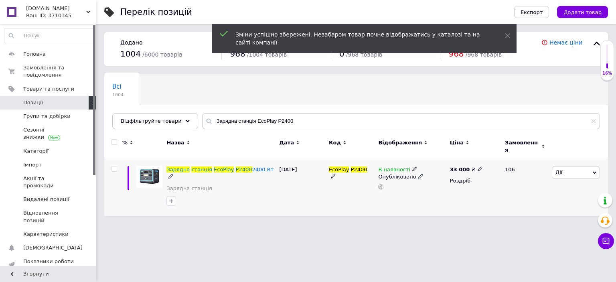
click at [478, 167] on icon at bounding box center [480, 169] width 5 height 5
click at [510, 155] on input "33000" at bounding box center [515, 160] width 61 height 16
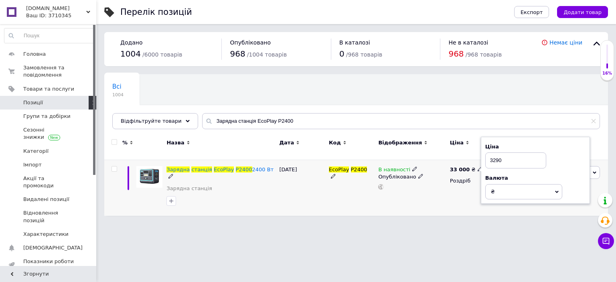
type input "32900"
click at [478, 167] on icon at bounding box center [480, 169] width 5 height 5
type input "33500"
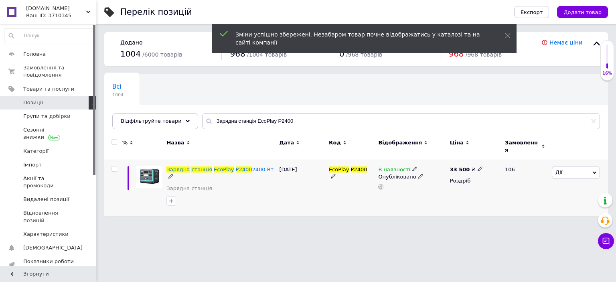
click at [478, 166] on span at bounding box center [480, 168] width 5 height 5
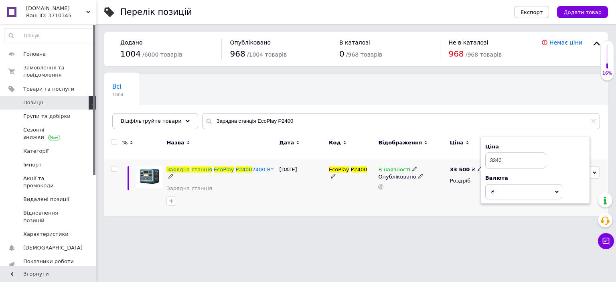
type input "33400"
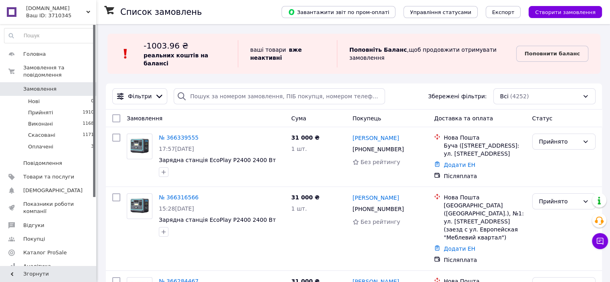
click at [294, 115] on span "Cума" at bounding box center [298, 118] width 15 height 6
click at [263, 113] on div "Замовлення" at bounding box center [206, 118] width 165 height 14
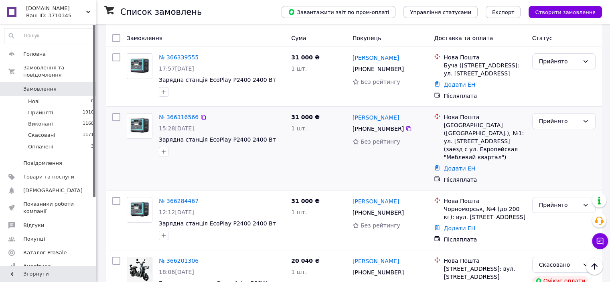
scroll to position [40, 0]
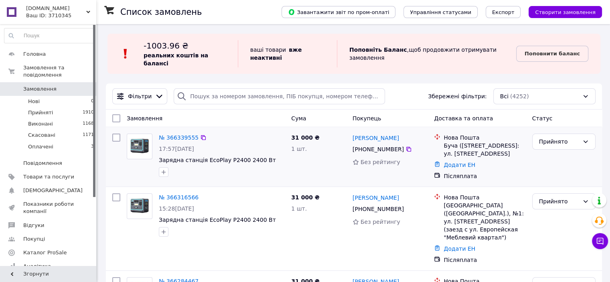
drag, startPoint x: 398, startPoint y: 143, endPoint x: 363, endPoint y: 144, distance: 35.3
click at [363, 144] on div "[PHONE_NUMBER]" at bounding box center [378, 149] width 55 height 11
copy div "0 99 250 63 64"
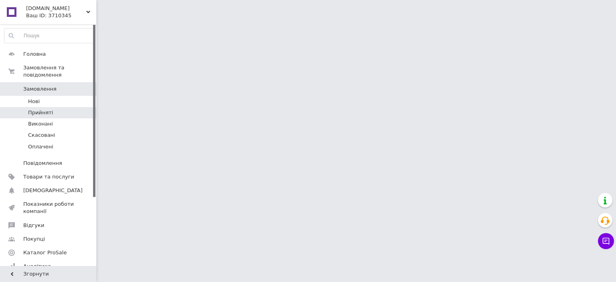
click at [54, 107] on li "Прийняті" at bounding box center [49, 112] width 99 height 11
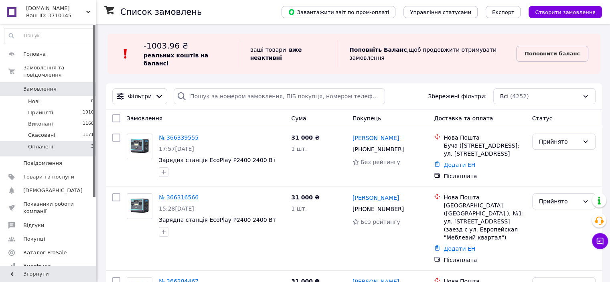
click at [48, 143] on span "Оплачені" at bounding box center [40, 146] width 25 height 7
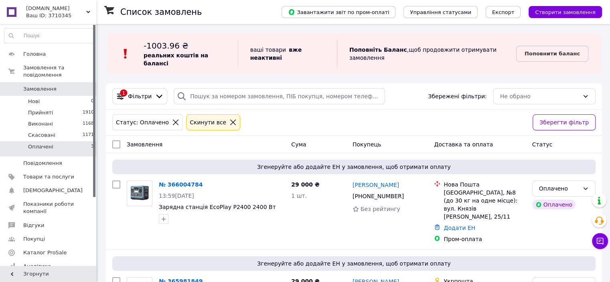
click at [301, 141] on span "Cума" at bounding box center [298, 144] width 15 height 6
click at [357, 141] on span "Покупець" at bounding box center [367, 144] width 28 height 6
click at [473, 141] on span "Доставка та оплата" at bounding box center [463, 144] width 59 height 6
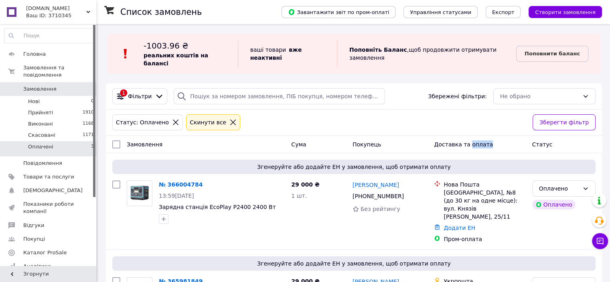
click at [473, 141] on span "Доставка та оплата" at bounding box center [463, 144] width 59 height 6
click at [485, 140] on div "Доставка та оплата" at bounding box center [480, 144] width 98 height 14
click at [488, 138] on div "Доставка та оплата" at bounding box center [480, 144] width 98 height 14
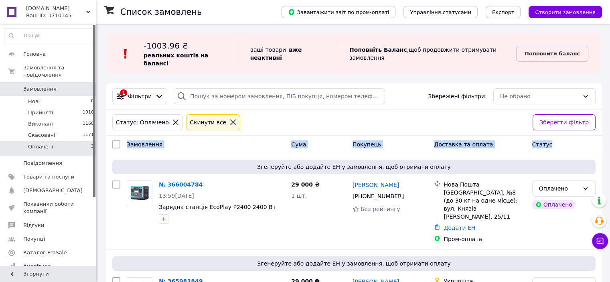
drag, startPoint x: 121, startPoint y: 137, endPoint x: 575, endPoint y: 136, distance: 454.6
click at [575, 137] on div "Замовлення Cума Покупець Доставка та оплата Статус" at bounding box center [354, 144] width 490 height 14
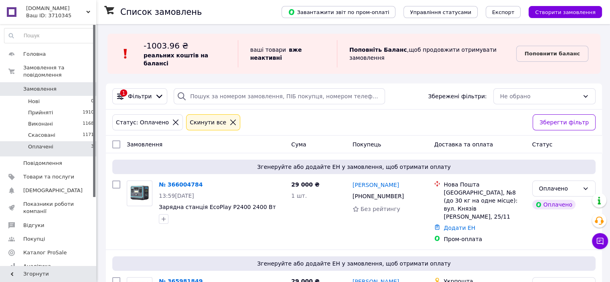
click at [331, 127] on div "Статус: Оплачено Cкинути все Зберегти фільтр" at bounding box center [354, 123] width 496 height 26
click at [230, 119] on icon at bounding box center [233, 122] width 7 height 7
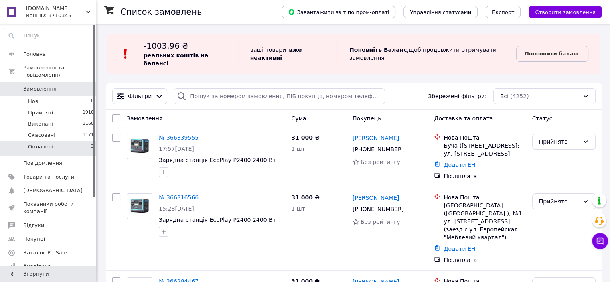
click at [300, 115] on span "Cума" at bounding box center [298, 118] width 15 height 6
click at [313, 116] on div "Cума" at bounding box center [318, 118] width 61 height 14
click at [297, 115] on span "Cума" at bounding box center [298, 118] width 15 height 6
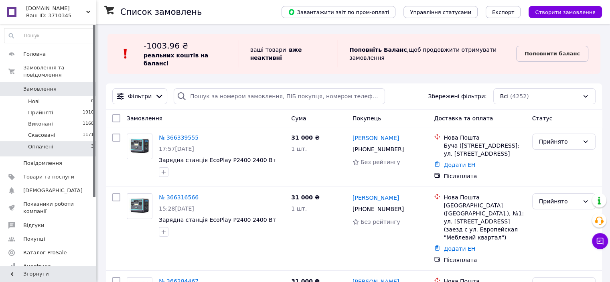
click at [359, 115] on span "Покупець" at bounding box center [367, 118] width 28 height 6
click at [310, 112] on div "Cума" at bounding box center [318, 118] width 61 height 14
click at [304, 115] on span "Cума" at bounding box center [298, 118] width 15 height 6
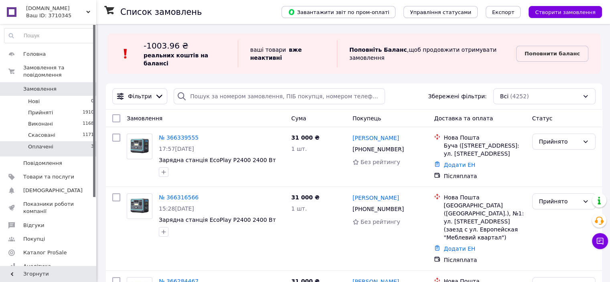
click at [304, 115] on span "Cума" at bounding box center [298, 118] width 15 height 6
click at [299, 115] on span "Cума" at bounding box center [298, 118] width 15 height 6
click at [304, 115] on span "Cума" at bounding box center [298, 118] width 15 height 6
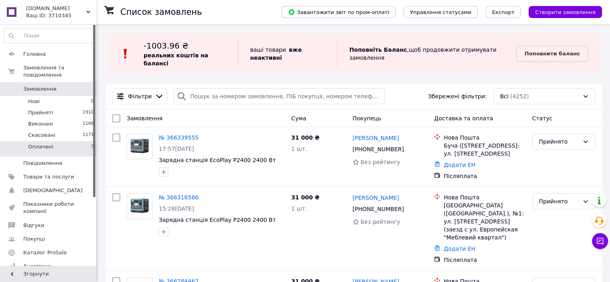
click at [304, 115] on span "Cума" at bounding box center [298, 118] width 15 height 6
click at [306, 111] on div "Cума" at bounding box center [318, 118] width 61 height 14
click at [297, 115] on span "Cума" at bounding box center [298, 118] width 15 height 6
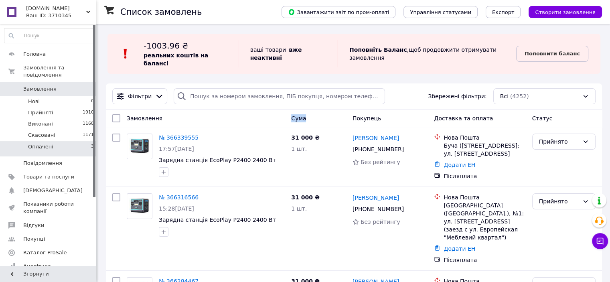
click at [297, 115] on span "Cума" at bounding box center [298, 118] width 15 height 6
click at [305, 111] on div "Cума" at bounding box center [318, 118] width 61 height 14
click at [302, 115] on span "Cума" at bounding box center [298, 118] width 15 height 6
click at [306, 111] on div "Cума" at bounding box center [318, 118] width 61 height 14
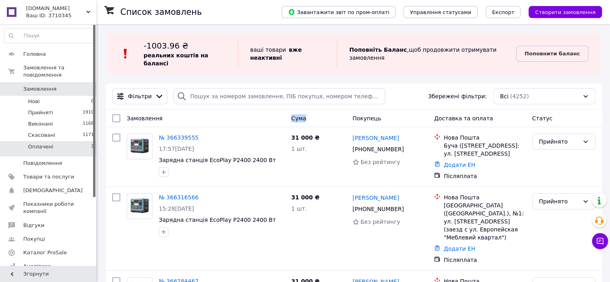
click at [307, 111] on div "Cума" at bounding box center [318, 118] width 61 height 14
click at [306, 111] on div "Cума" at bounding box center [318, 118] width 61 height 14
click at [308, 111] on div "Cума" at bounding box center [318, 118] width 61 height 14
